Goal: Task Accomplishment & Management: Manage account settings

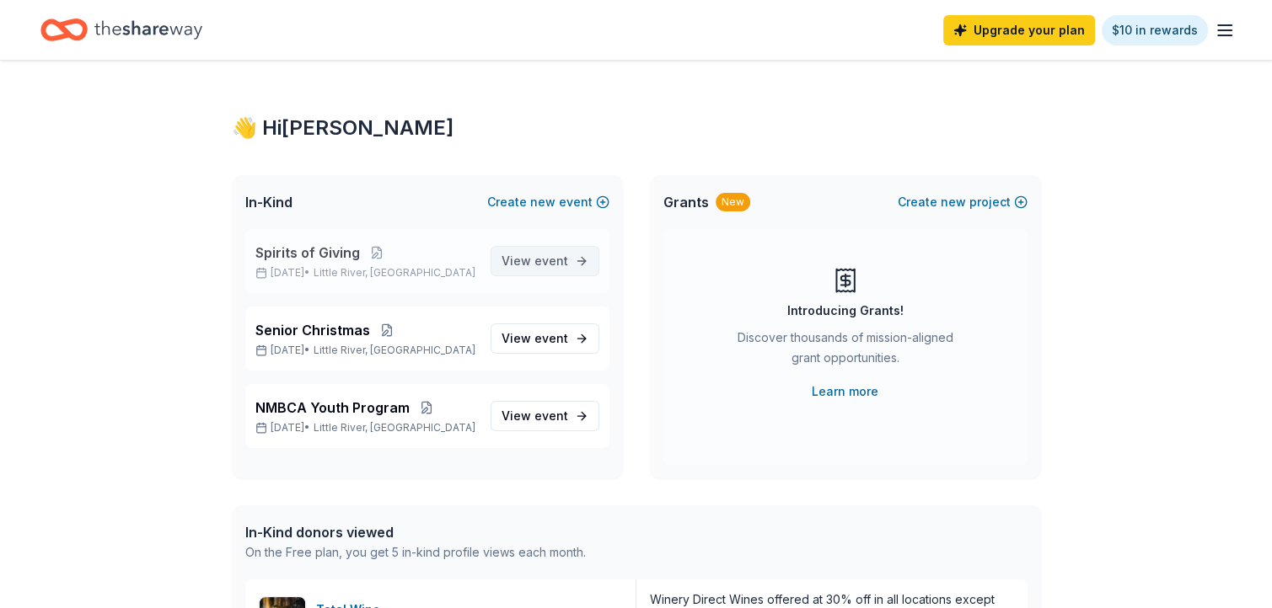
click at [568, 260] on link "View event" at bounding box center [544, 261] width 109 height 30
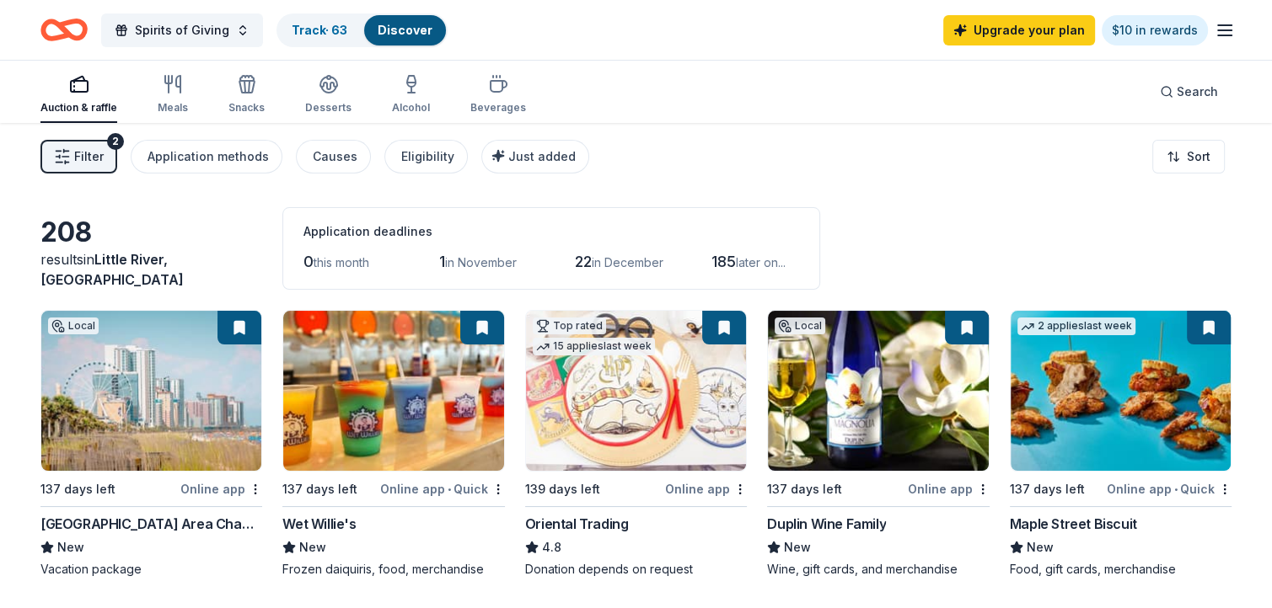
click at [1224, 30] on line "button" at bounding box center [1224, 30] width 13 height 0
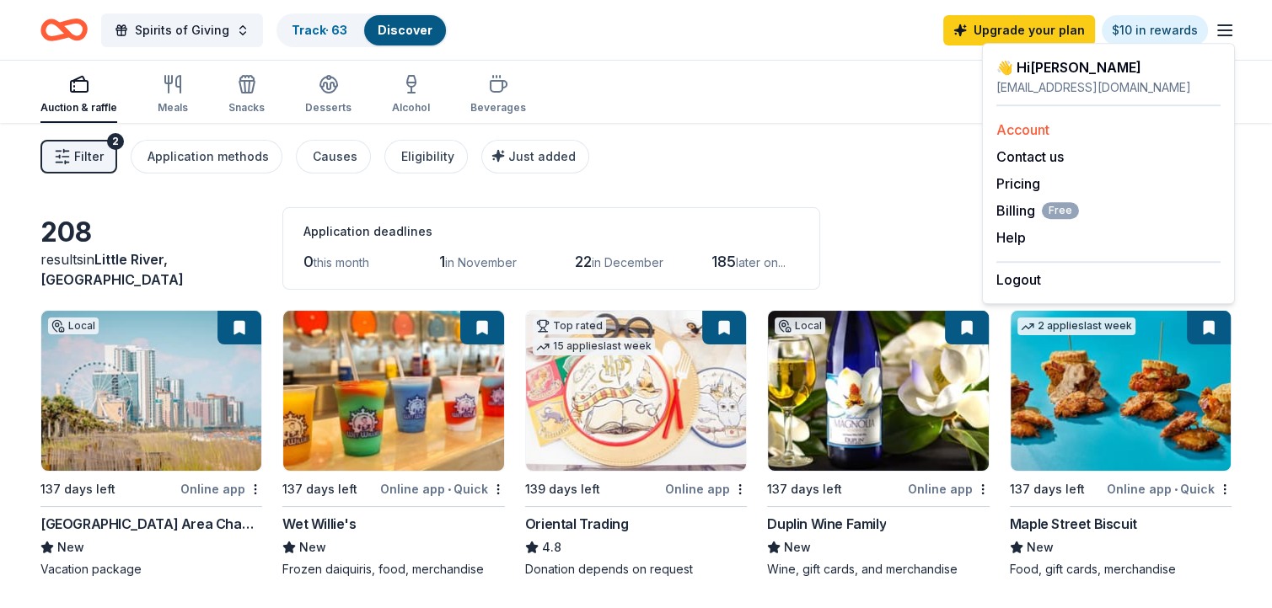
click at [1038, 129] on link "Account" at bounding box center [1022, 129] width 53 height 17
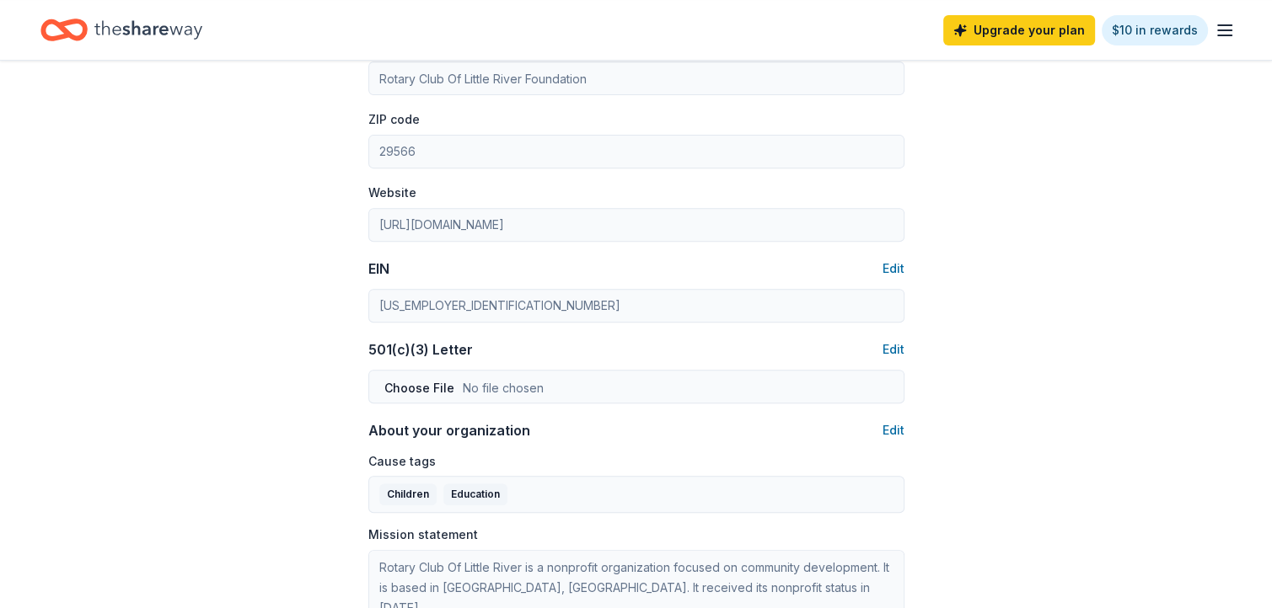
scroll to position [593, 0]
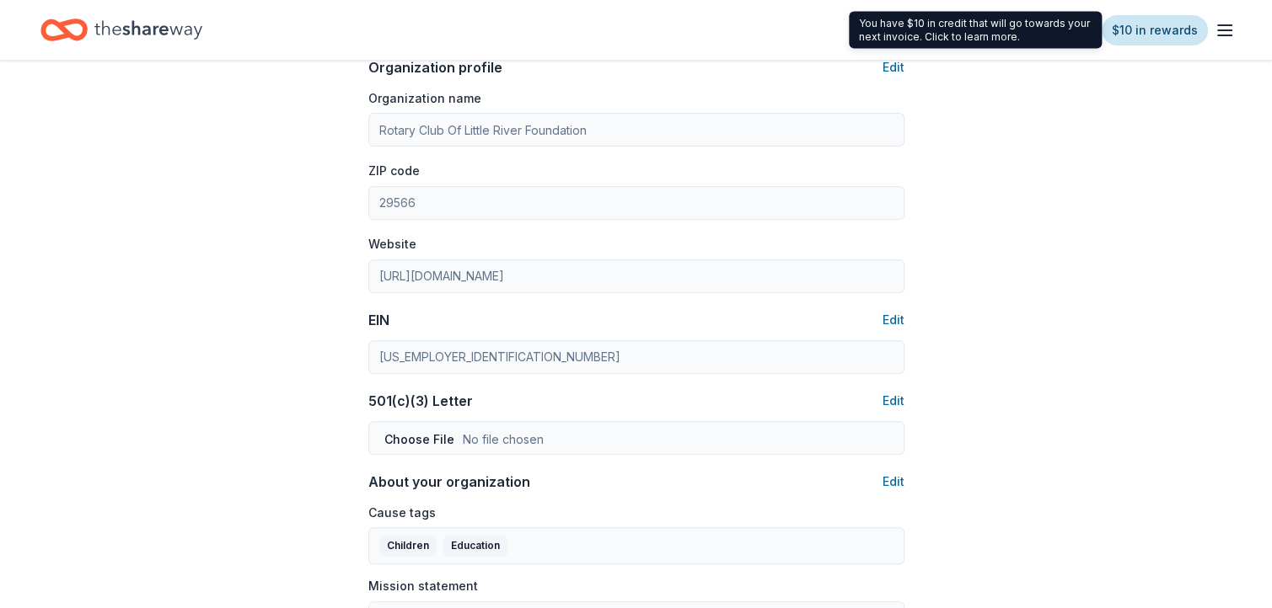
click at [1156, 29] on link "$10 in rewards" at bounding box center [1154, 30] width 106 height 30
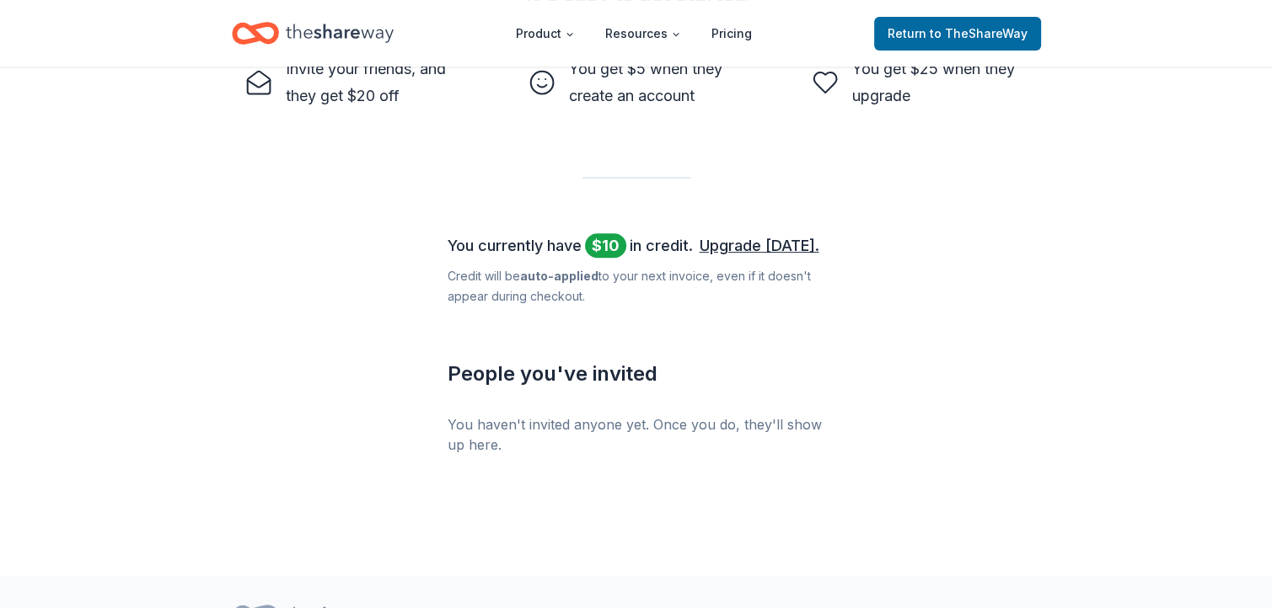
scroll to position [607, 0]
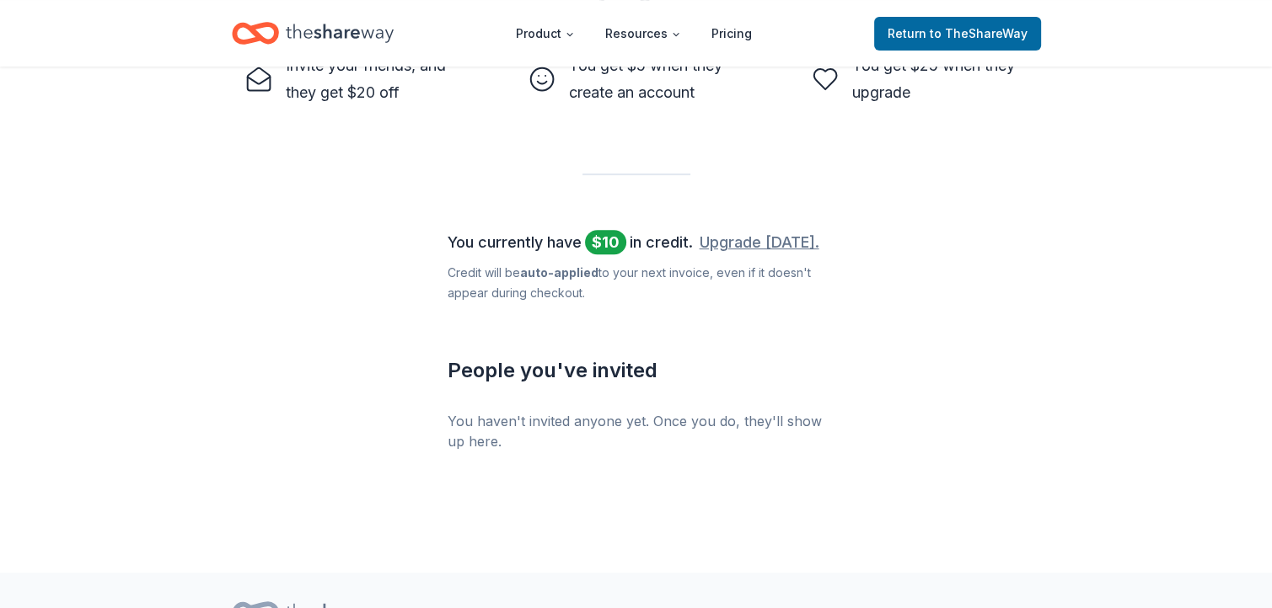
click at [779, 244] on link "Upgrade [DATE]." at bounding box center [759, 242] width 120 height 27
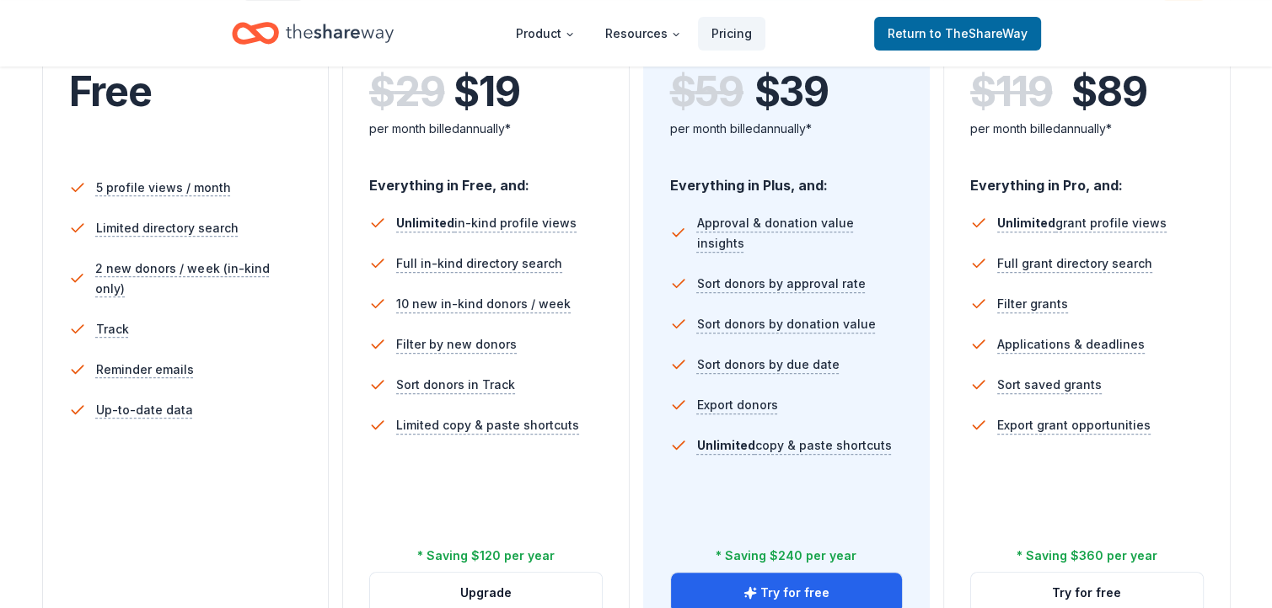
scroll to position [373, 0]
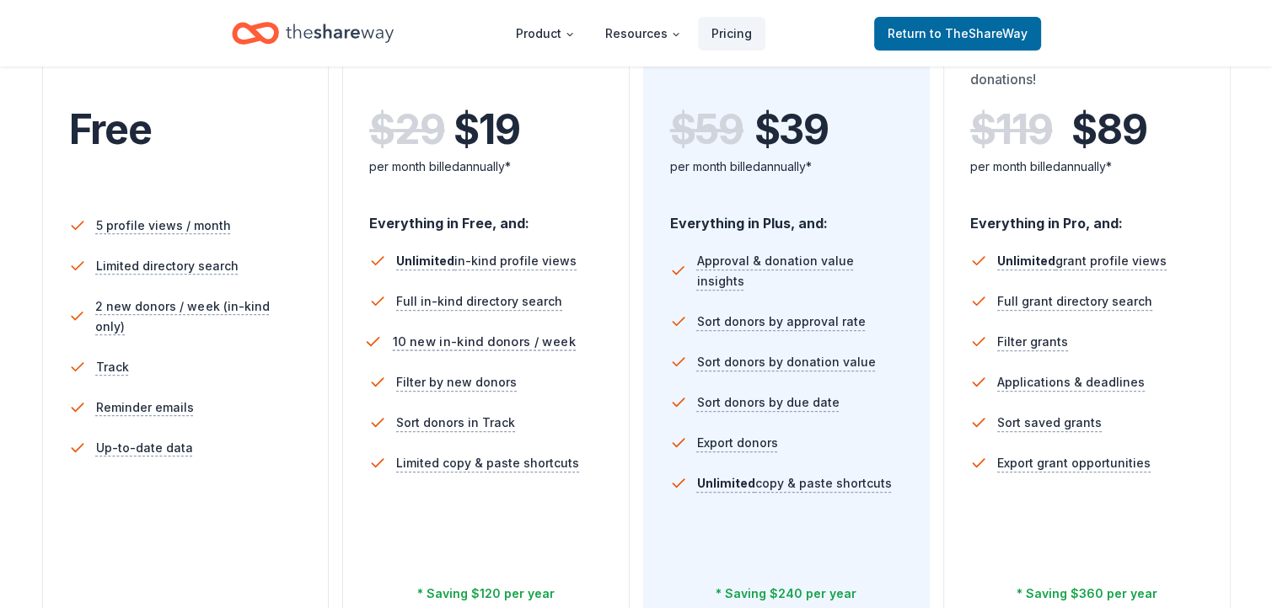
click at [487, 345] on span "10 new in-kind donors / week" at bounding box center [484, 342] width 183 height 21
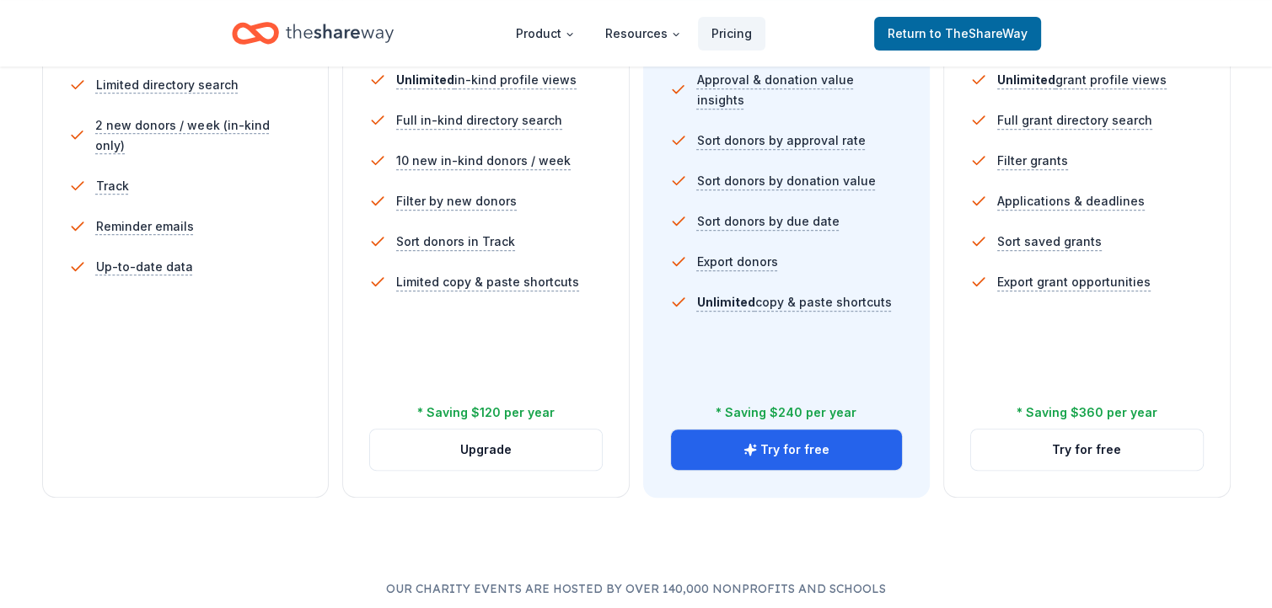
scroll to position [564, 0]
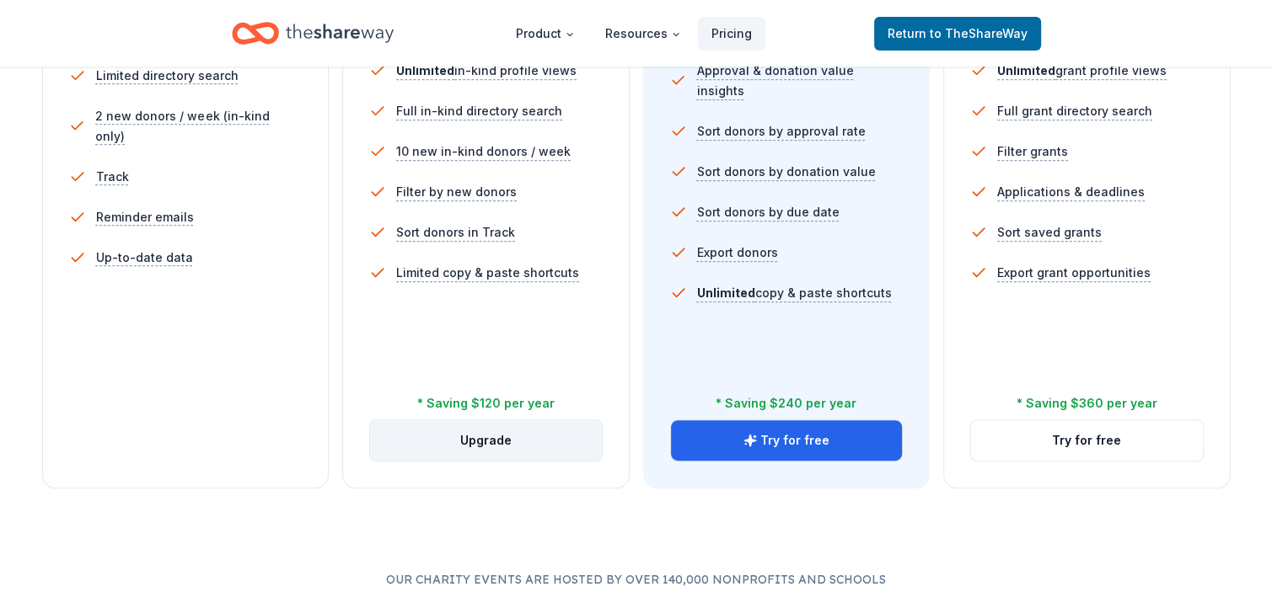
click at [467, 439] on button "Upgrade" at bounding box center [486, 440] width 232 height 40
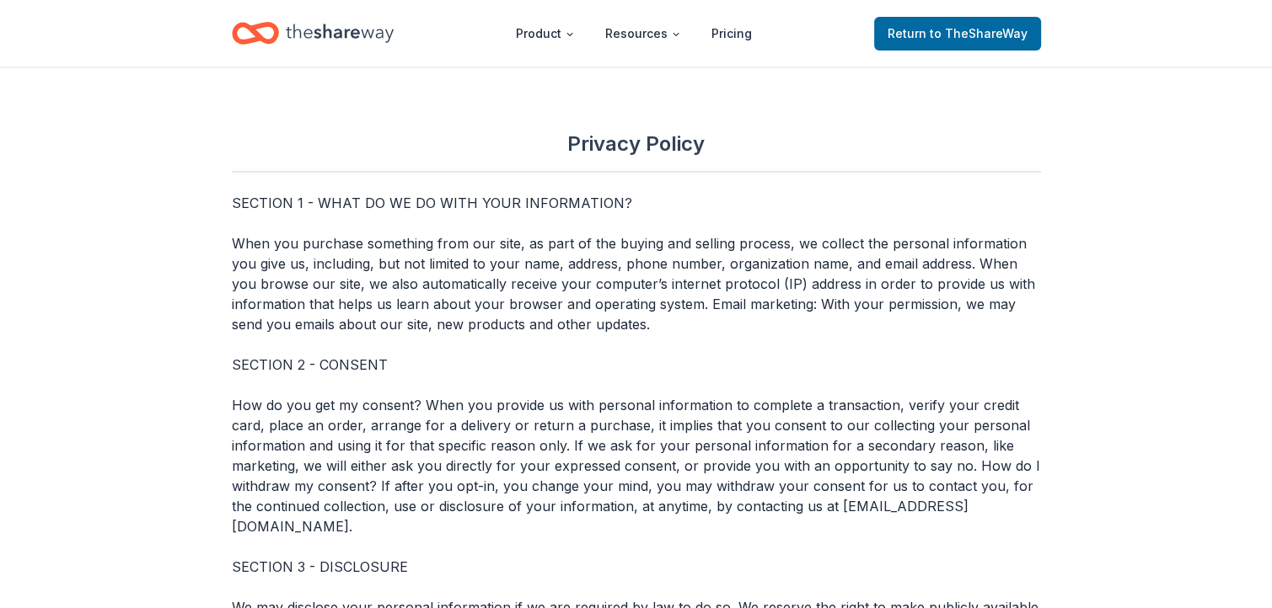
scroll to position [5836, 0]
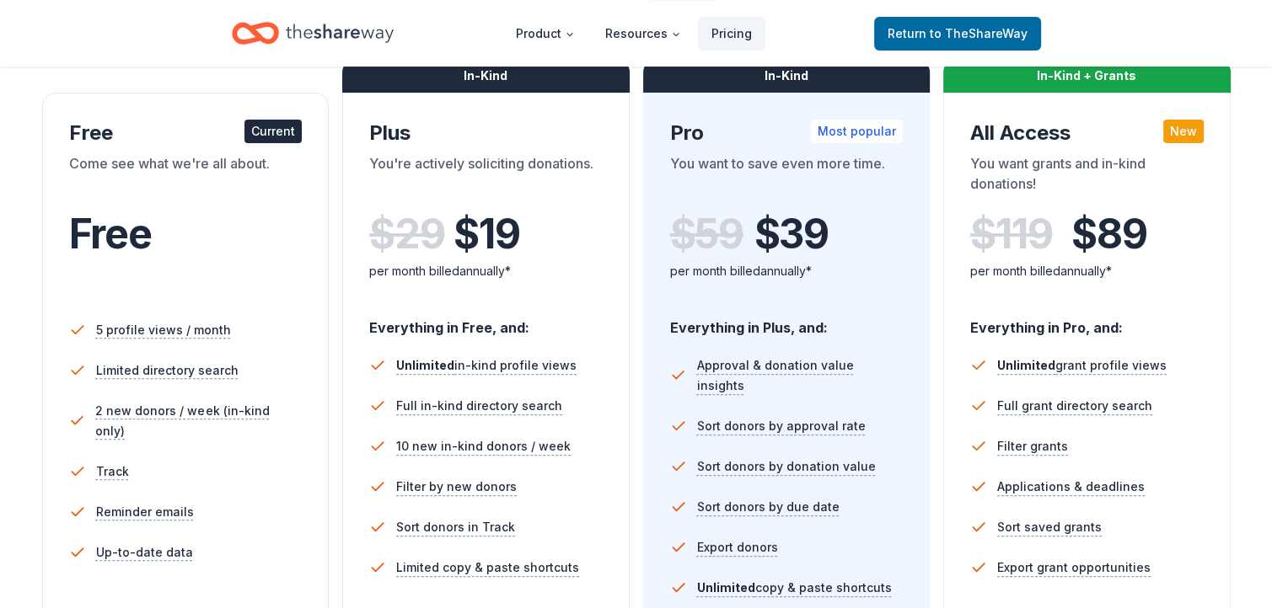
scroll to position [236, 0]
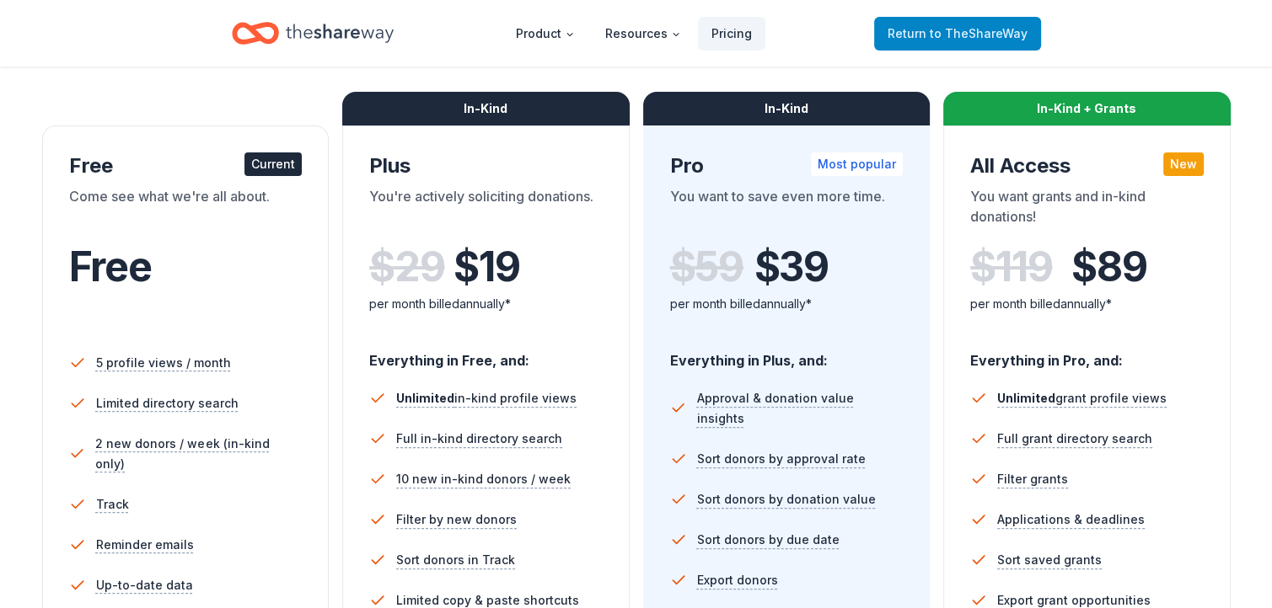
click at [938, 29] on span "to TheShareWay" at bounding box center [978, 33] width 98 height 14
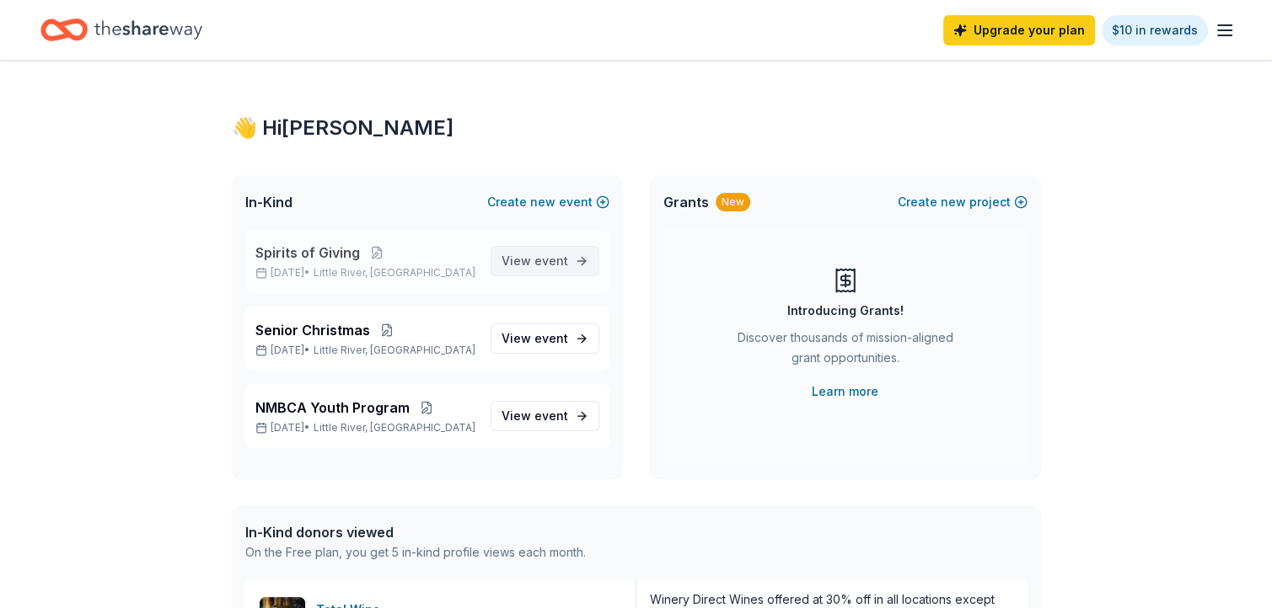
click at [573, 251] on link "View event" at bounding box center [544, 261] width 109 height 30
